Goal: Task Accomplishment & Management: Complete application form

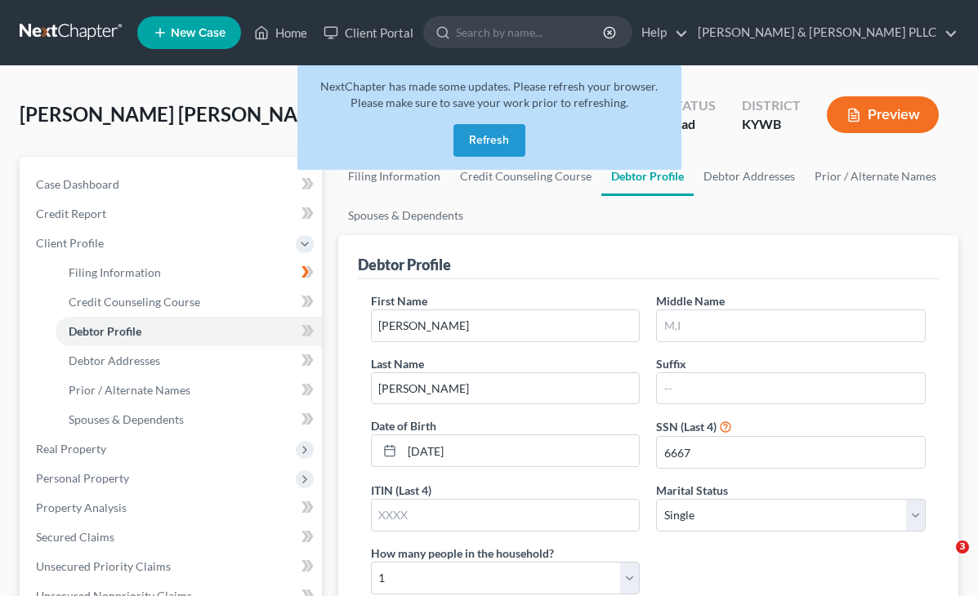
select select "0"
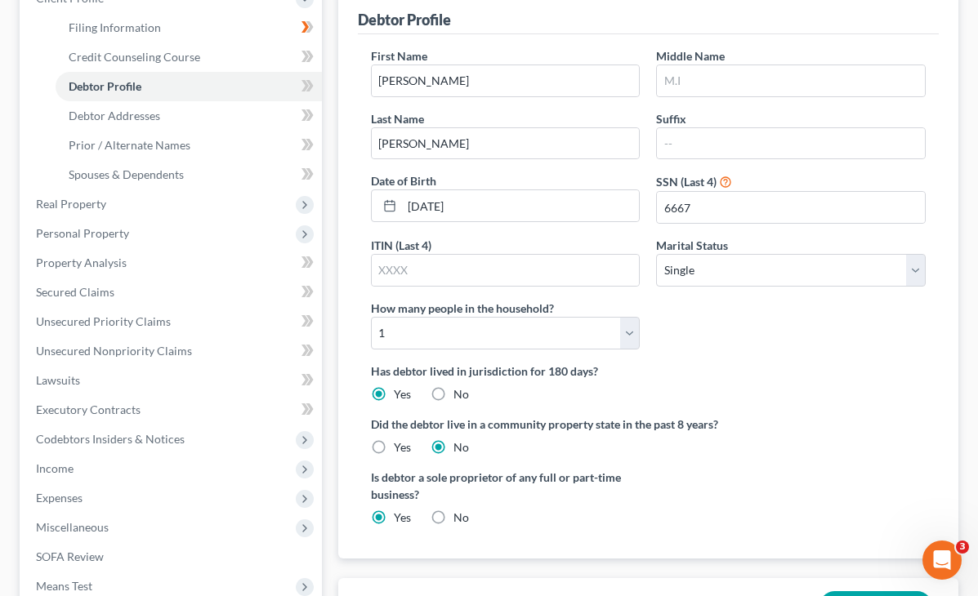
click at [450, 341] on div "First Name Sandro Middle Name Last Name Gomez Tamayo Suffix Date of Birth 06/10…" at bounding box center [648, 296] width 581 height 524
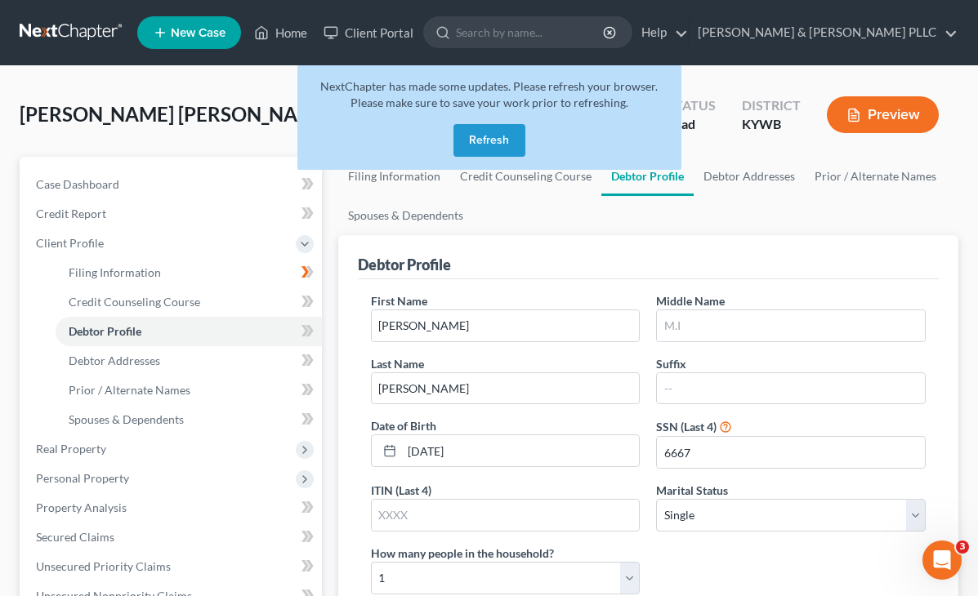
click at [462, 135] on button "Refresh" at bounding box center [489, 140] width 72 height 33
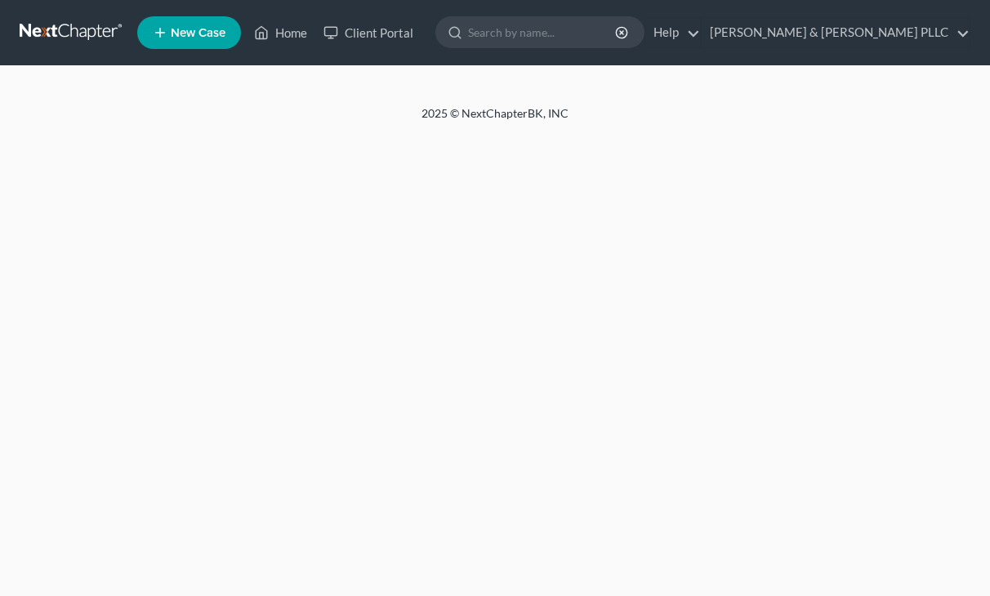
select select "0"
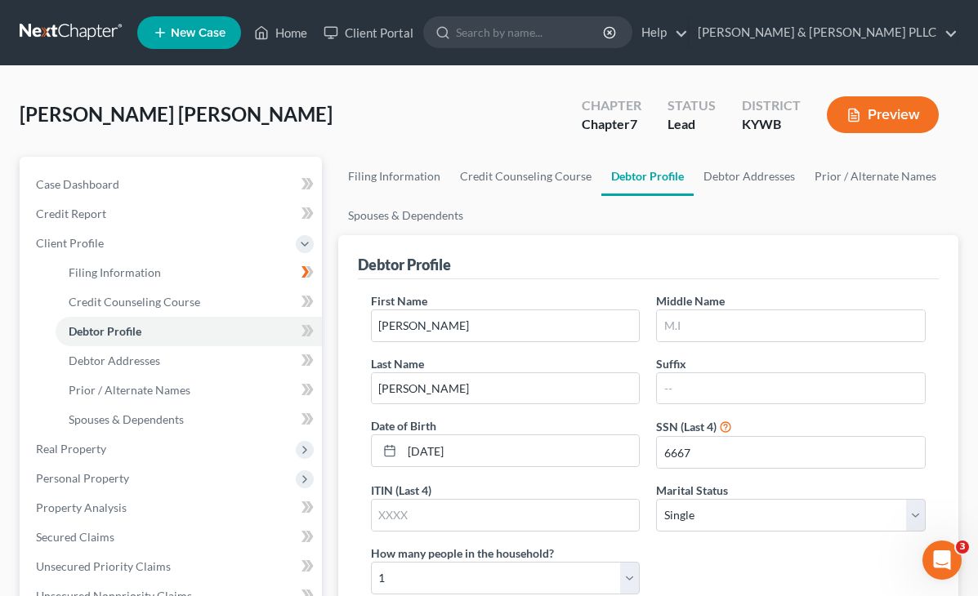
scroll to position [448, 0]
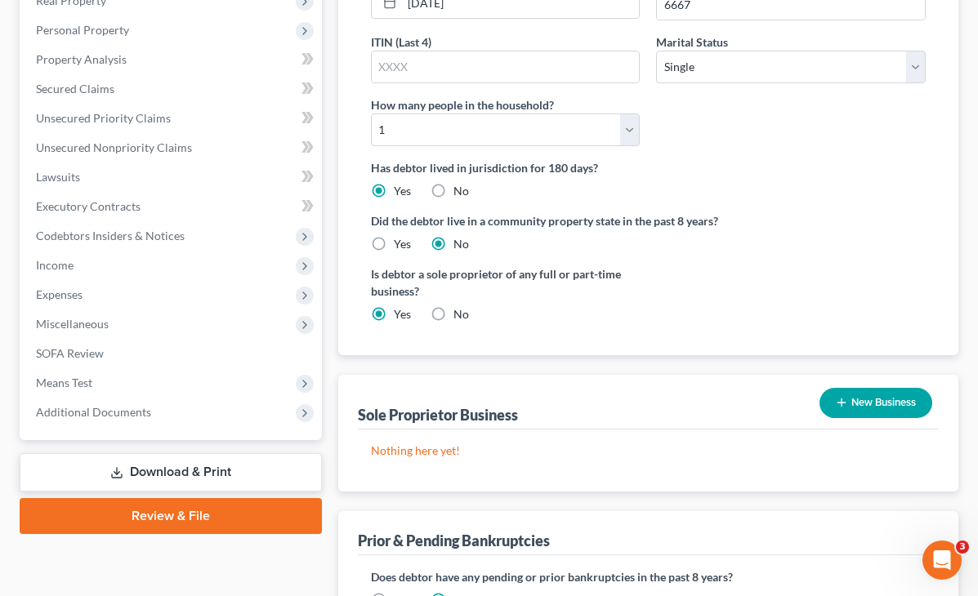
click at [884, 388] on button "New Business" at bounding box center [875, 403] width 113 height 30
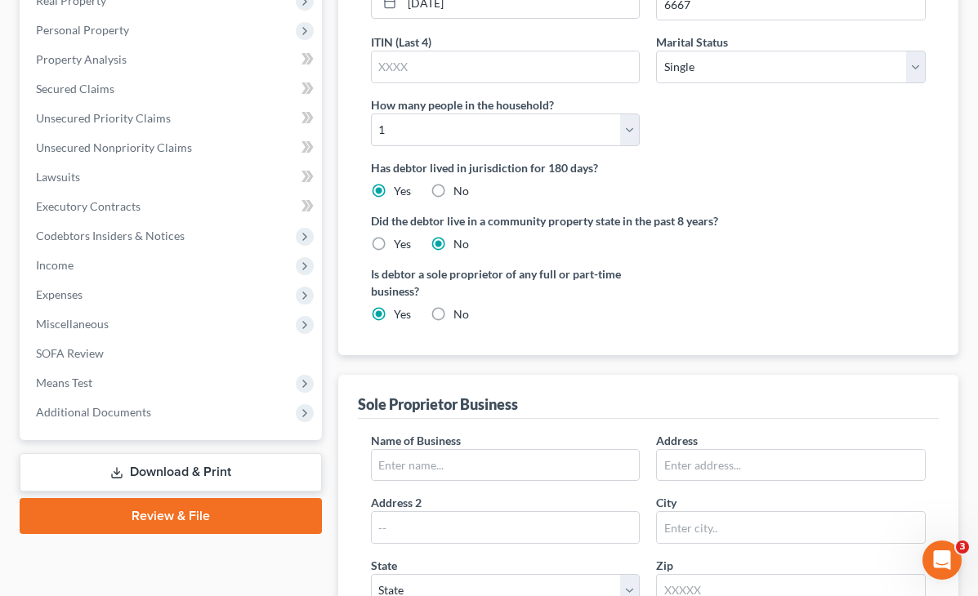
click at [330, 261] on div "Filing Information Credit Counseling Course Debtor Profile Debtor Addresses Pri…" at bounding box center [648, 370] width 636 height 1325
click at [421, 450] on input "text" at bounding box center [506, 465] width 268 height 31
radio input "true"
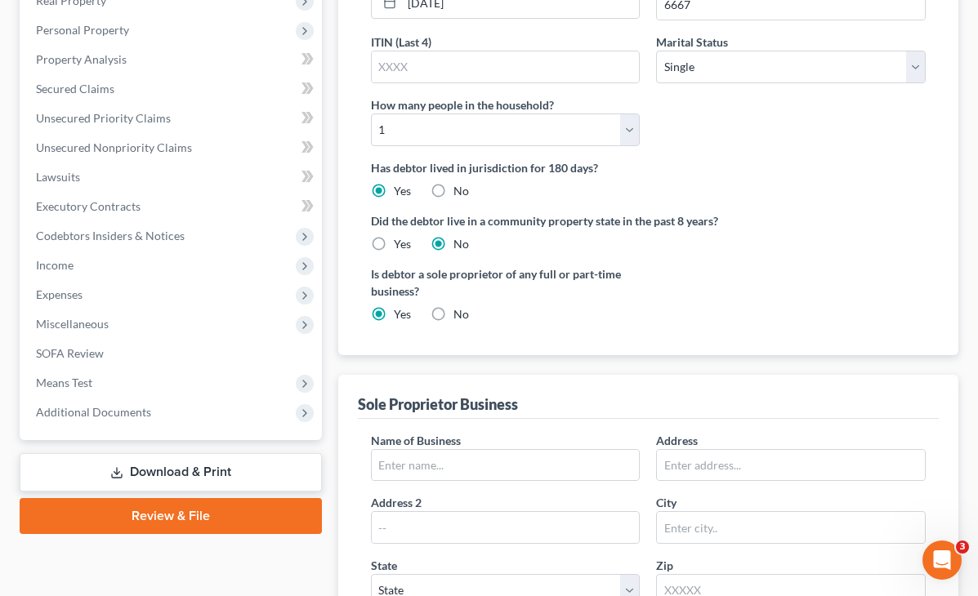
radio input "false"
click at [372, 450] on input "text" at bounding box center [506, 465] width 268 height 31
type input "Lyft"
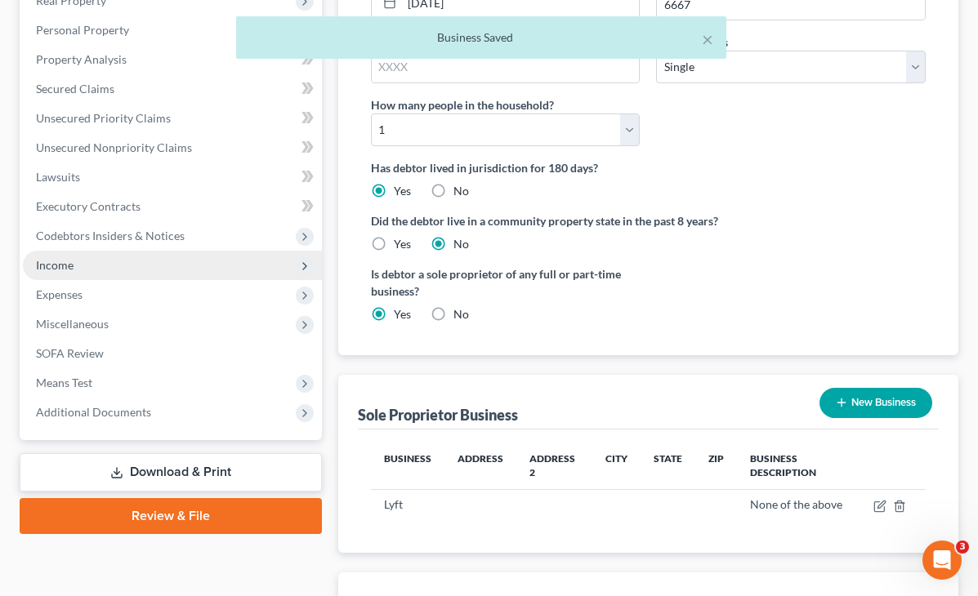
scroll to position [367, 0]
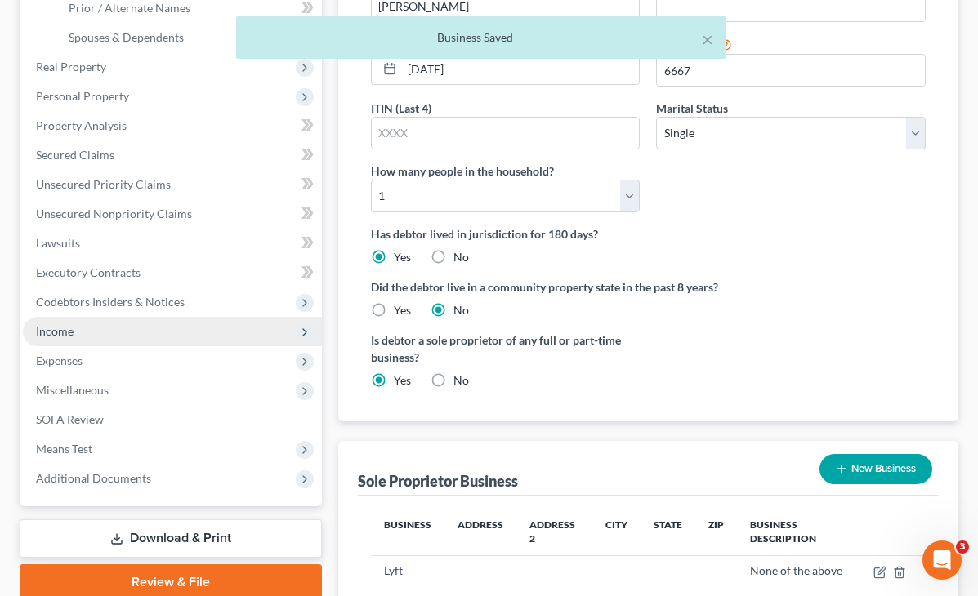
click at [60, 271] on ul "Case Dashboard Payments Invoices Payments Payments Credit Report Client Profile" at bounding box center [172, 141] width 299 height 706
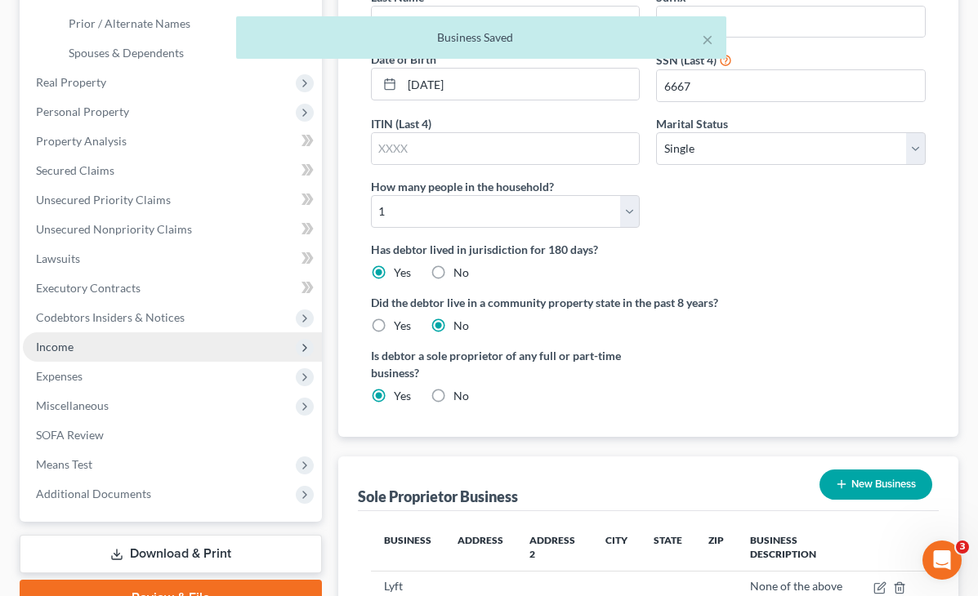
click at [66, 352] on span "Income" at bounding box center [55, 347] width 38 height 14
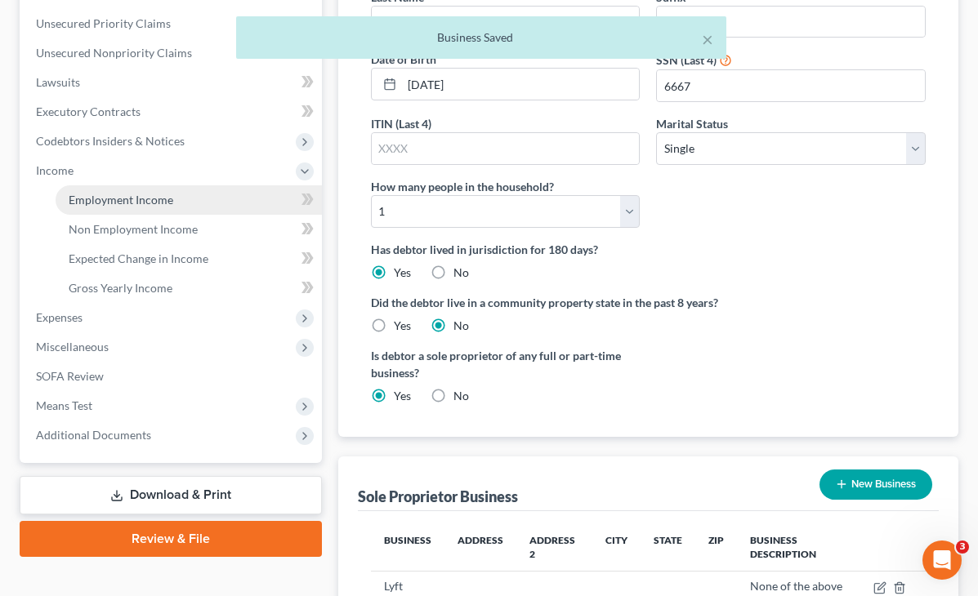
click at [129, 203] on span "Employment Income" at bounding box center [121, 200] width 105 height 14
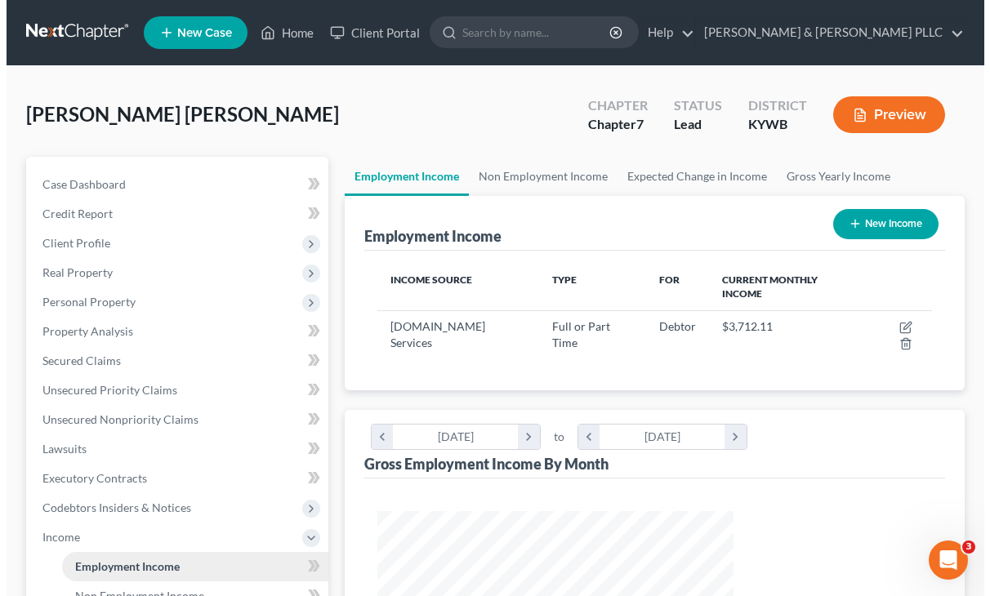
scroll to position [293, 390]
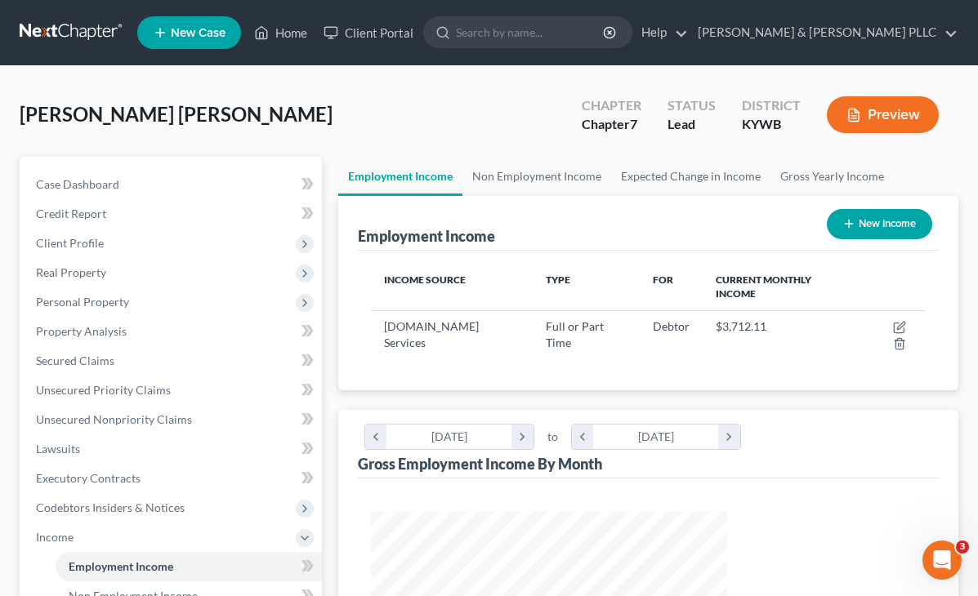
click at [873, 229] on button "New Income" at bounding box center [878, 224] width 105 height 30
select select "0"
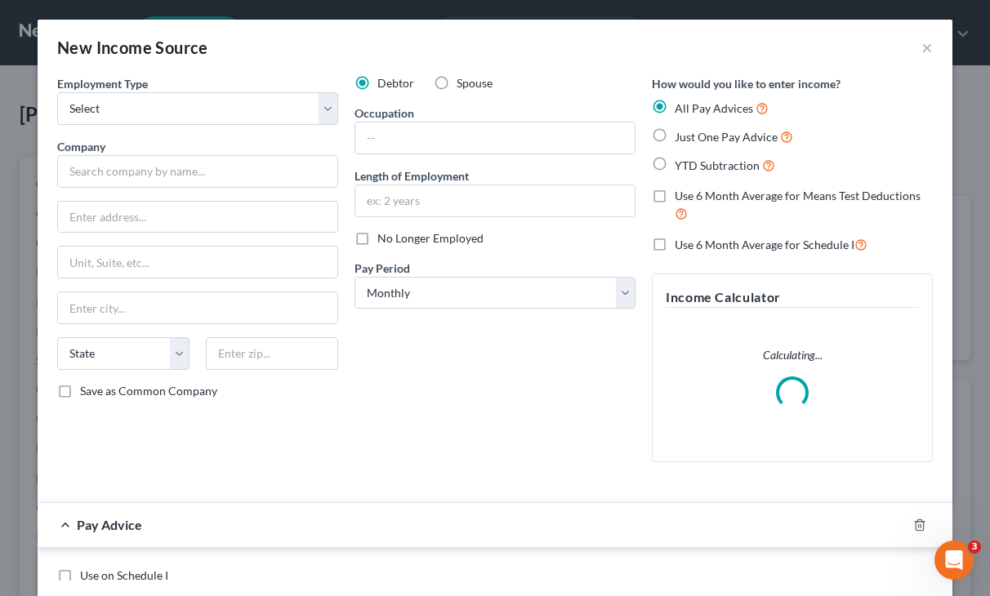
scroll to position [293, 394]
click at [194, 112] on select "Select Full or [DEMOGRAPHIC_DATA] Employment Self Employment" at bounding box center [197, 108] width 281 height 33
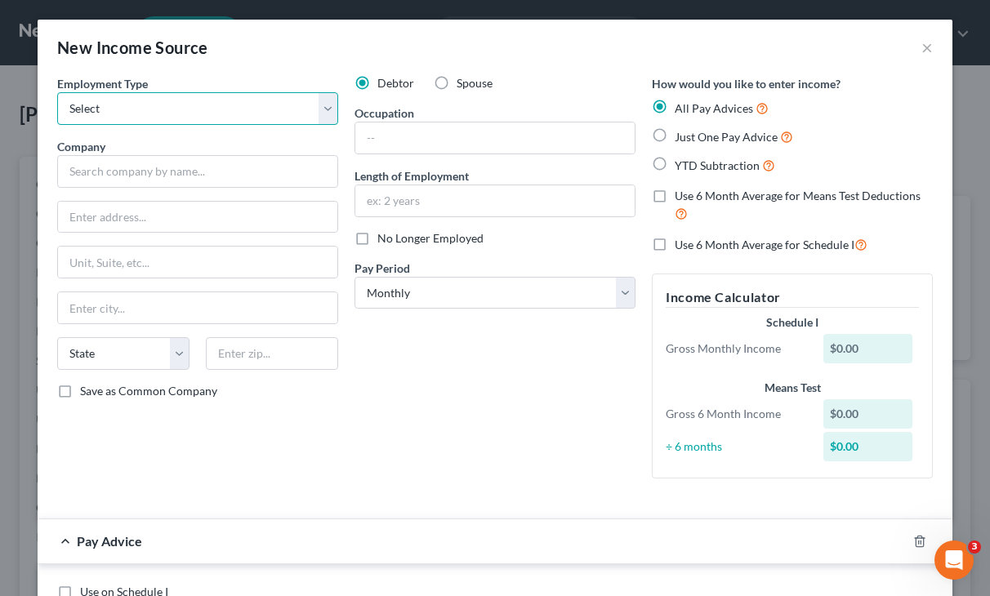
select select "1"
click at [57, 92] on select "Select Full or [DEMOGRAPHIC_DATA] Employment Self Employment" at bounding box center [197, 108] width 281 height 33
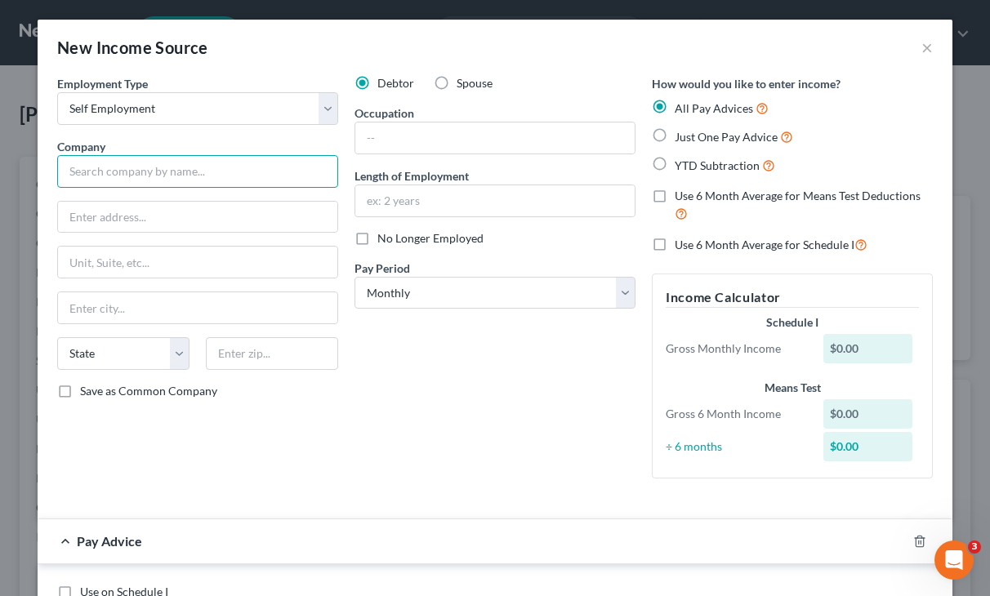
click at [183, 173] on input "text" at bounding box center [197, 171] width 281 height 33
click at [539, 457] on div "Debtor Spouse Occupation Length of Employment No Longer Employed Pay Period * S…" at bounding box center [494, 283] width 297 height 416
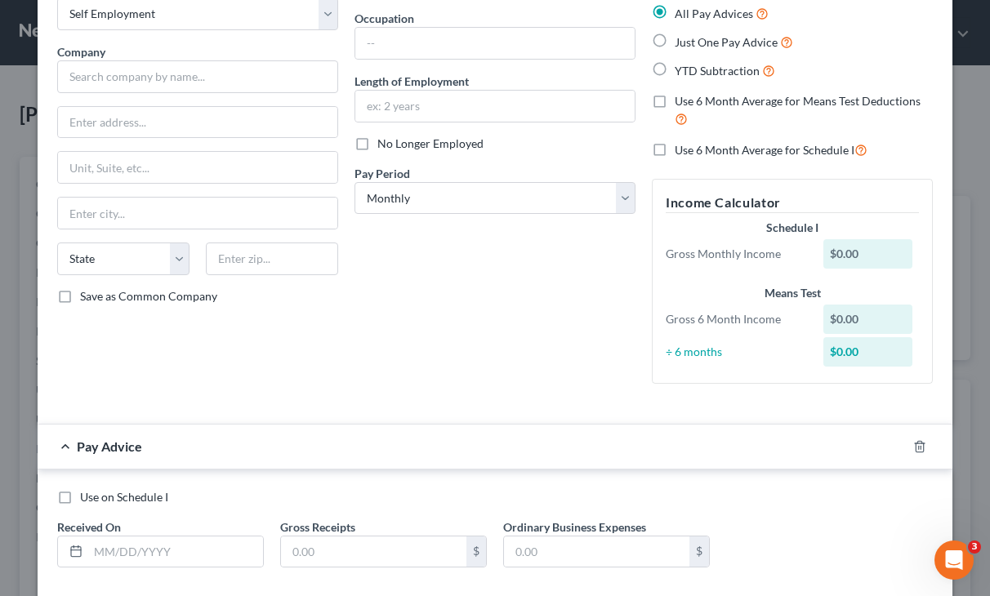
scroll to position [0, 0]
